Goal: Information Seeking & Learning: Check status

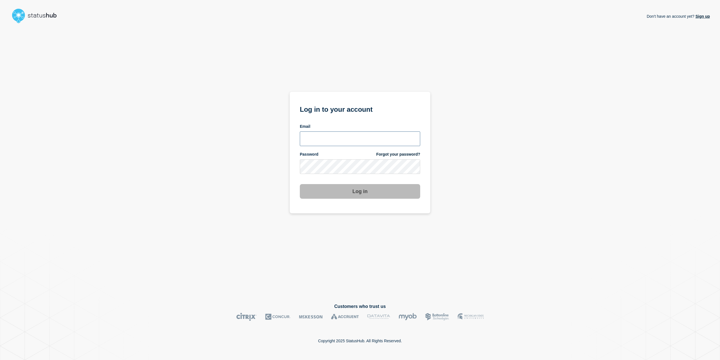
click at [345, 142] on input "email input" at bounding box center [360, 138] width 120 height 15
click at [344, 142] on input "email input" at bounding box center [360, 138] width 120 height 15
type input "caleb.stahr@conexon.us"
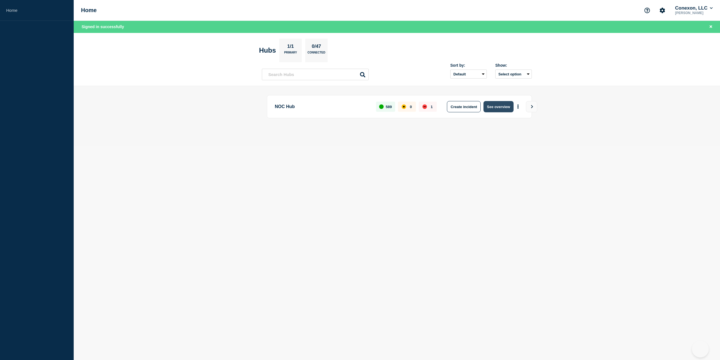
click at [494, 107] on button "See overview" at bounding box center [499, 106] width 30 height 11
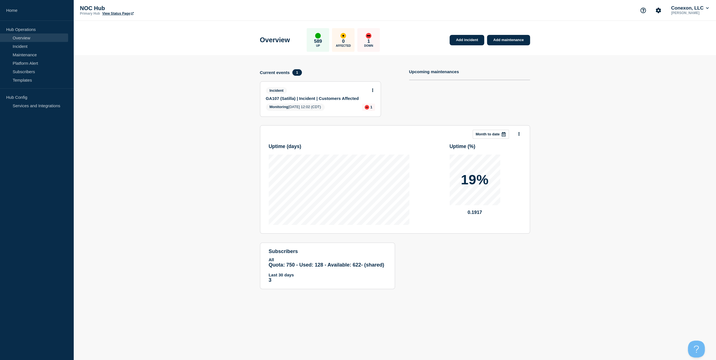
click at [310, 92] on div "Incident" at bounding box center [318, 90] width 104 height 6
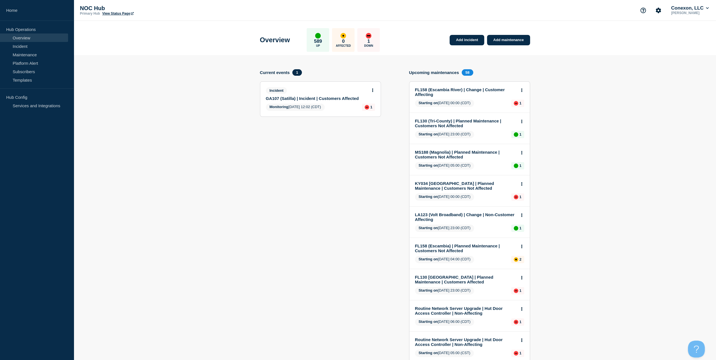
click at [314, 98] on link "GA107 (Satilla) | Incident | Customers Affected" at bounding box center [317, 98] width 102 height 5
